Goal: Browse casually

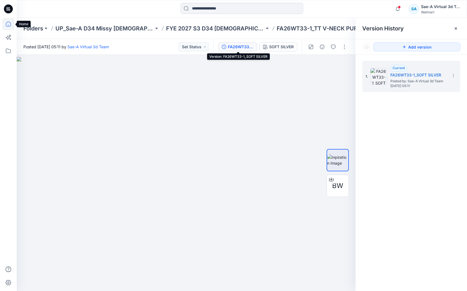
click at [10, 25] on icon at bounding box center [8, 24] width 12 height 12
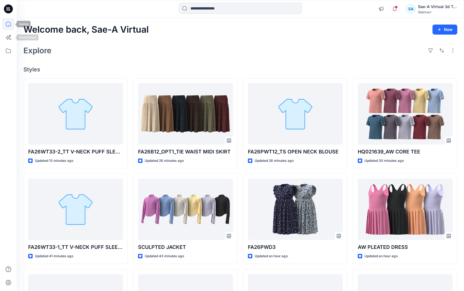
click at [9, 28] on icon at bounding box center [8, 24] width 12 height 12
click at [10, 21] on icon at bounding box center [8, 24] width 12 height 12
